Goal: Information Seeking & Learning: Learn about a topic

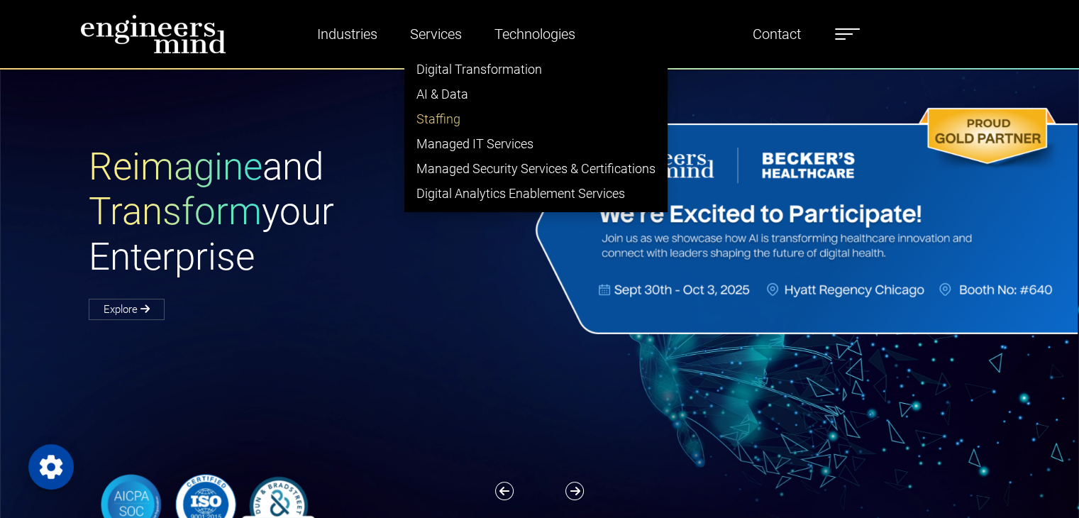
click at [436, 116] on link "Staffing" at bounding box center [536, 118] width 262 height 25
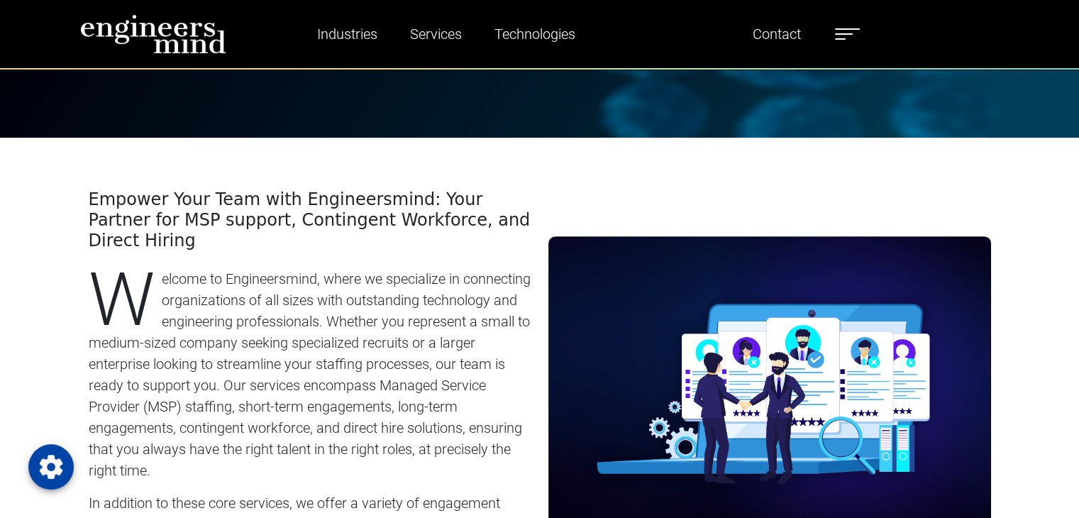
scroll to position [497, 0]
